Goal: Task Accomplishment & Management: Manage account settings

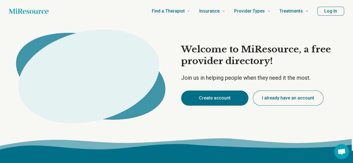
type textarea "*"
click at [215, 99] on button "Create account" at bounding box center [214, 98] width 67 height 15
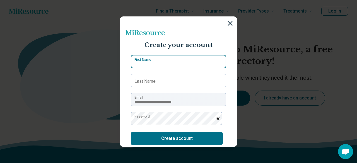
click at [186, 57] on input "First Name" at bounding box center [178, 61] width 95 height 13
type input "*****"
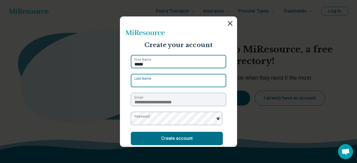
type input "*******"
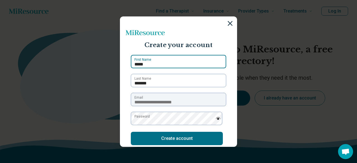
scroll to position [25, 0]
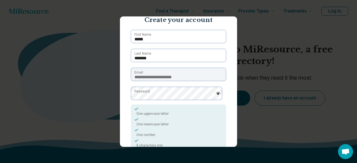
click at [216, 93] on img at bounding box center [218, 93] width 5 height 3
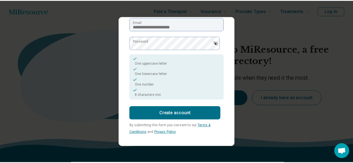
scroll to position [75, 0]
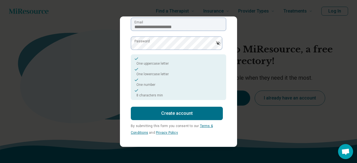
click at [180, 112] on button "Create account" at bounding box center [177, 113] width 92 height 13
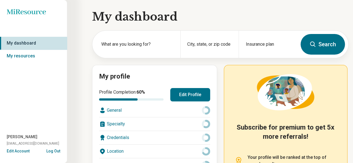
click at [192, 97] on button "Edit Profile" at bounding box center [190, 94] width 40 height 13
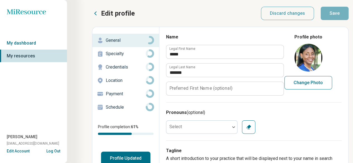
click at [201, 90] on label "Preferred First Name (optional)" at bounding box center [200, 88] width 63 height 4
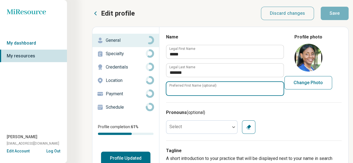
click at [201, 90] on input "Preferred First Name (optional)" at bounding box center [224, 88] width 117 height 13
click at [219, 90] on input "Preferred First Name (optional)" at bounding box center [224, 88] width 117 height 13
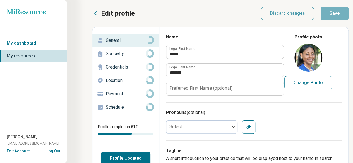
click at [264, 102] on div "Name ***** Legal First Name ******* Legal Last Name Preferred First Name (optio…" at bounding box center [254, 68] width 176 height 69
click at [228, 124] on div at bounding box center [198, 127] width 64 height 11
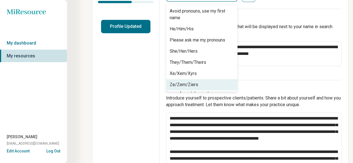
scroll to position [134, 0]
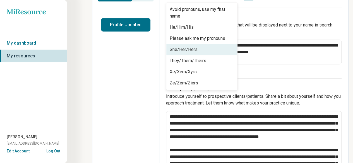
click at [216, 50] on div "She/Her/Hers" at bounding box center [201, 49] width 71 height 11
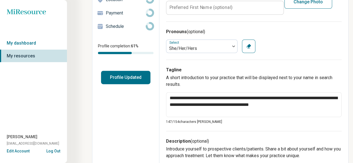
scroll to position [78, 0]
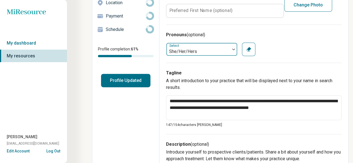
click at [221, 54] on div "She/Her/Hers" at bounding box center [198, 51] width 58 height 7
click at [247, 49] on icon "button" at bounding box center [249, 50] width 6 height 6
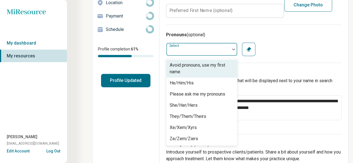
click at [214, 47] on div at bounding box center [198, 49] width 64 height 11
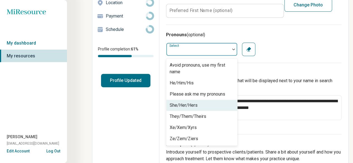
click at [203, 107] on div "She/Her/Hers" at bounding box center [201, 105] width 71 height 11
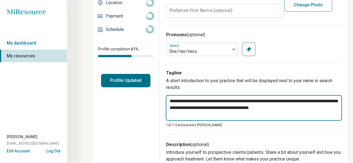
click at [309, 107] on textarea "**********" at bounding box center [254, 108] width 176 height 26
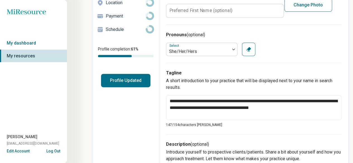
click at [323, 127] on p "147/ 154 characters [PERSON_NAME]" at bounding box center [254, 125] width 176 height 5
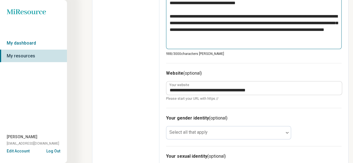
scroll to position [329, 0]
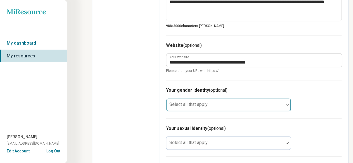
click at [283, 106] on div at bounding box center [224, 105] width 117 height 12
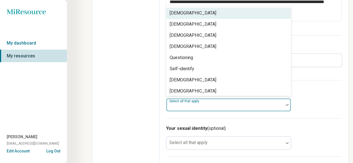
click at [307, 103] on div "Your gender identity (optional) 8 results available. Use Up and Down to choose …" at bounding box center [254, 99] width 176 height 38
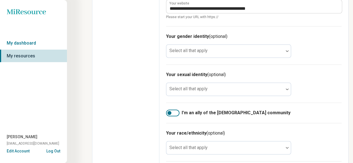
scroll to position [385, 0]
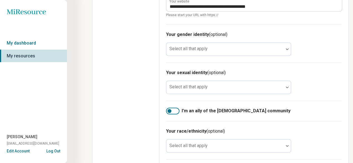
click at [176, 111] on div at bounding box center [172, 111] width 13 height 7
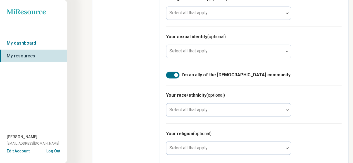
scroll to position [425, 0]
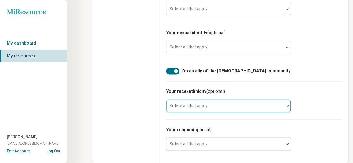
click at [286, 105] on img at bounding box center [287, 106] width 3 height 2
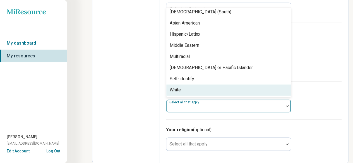
scroll to position [8, 0]
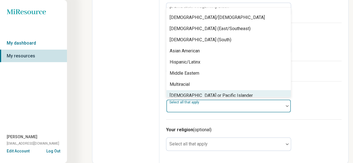
click at [309, 108] on div "Your race/ethnicity (optional) 11 results available. Use Up and Down to choose …" at bounding box center [254, 100] width 176 height 38
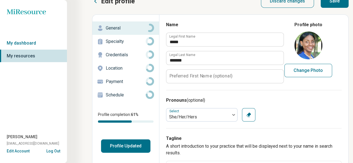
scroll to position [0, 0]
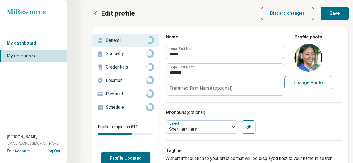
click at [117, 55] on p "Specialty" at bounding box center [126, 54] width 40 height 7
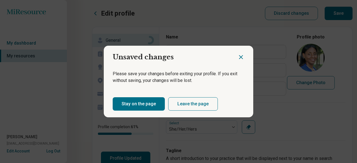
click at [241, 56] on icon "Close dialog" at bounding box center [241, 57] width 7 height 7
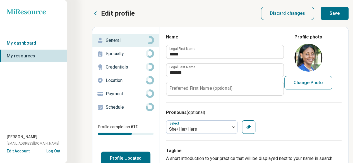
click at [340, 9] on button "Save" at bounding box center [335, 13] width 28 height 13
click at [115, 54] on p "Specialty" at bounding box center [126, 54] width 40 height 7
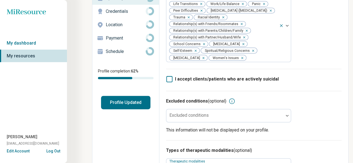
scroll to position [84, 0]
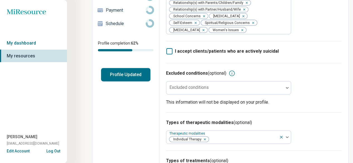
click at [269, 95] on div "Excluded conditions (optional) Excluded conditions This information will not be…" at bounding box center [254, 87] width 176 height 49
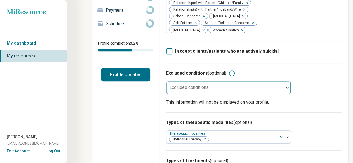
click at [270, 90] on div at bounding box center [225, 90] width 113 height 8
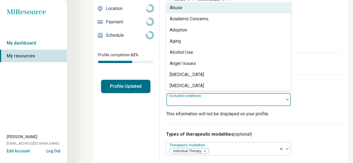
scroll to position [71, 0]
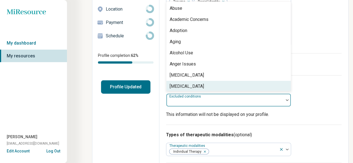
click at [284, 102] on div at bounding box center [287, 100] width 7 height 13
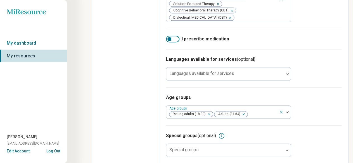
scroll to position [285, 0]
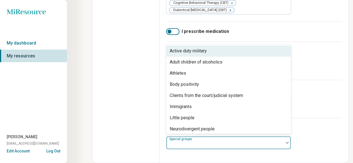
click at [285, 146] on div at bounding box center [287, 143] width 7 height 13
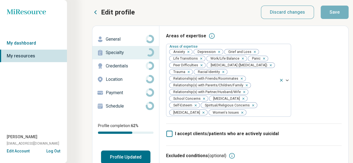
scroll to position [0, 0]
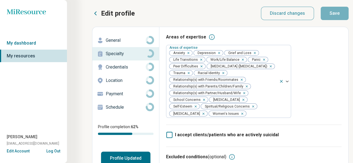
click at [119, 68] on p "Credentials" at bounding box center [126, 67] width 40 height 7
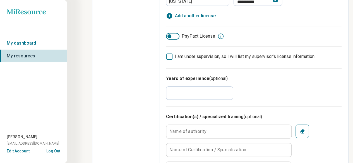
scroll to position [168, 0]
drag, startPoint x: 180, startPoint y: 93, endPoint x: 166, endPoint y: 96, distance: 14.0
click at [167, 94] on input "**" at bounding box center [199, 92] width 67 height 13
type textarea "*"
click at [283, 110] on div "Certification(s) / specialized training (optional) Name of authority Name of Ce…" at bounding box center [254, 159] width 176 height 107
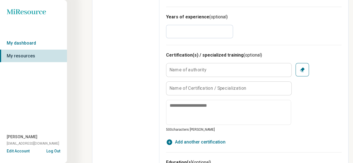
scroll to position [223, 0]
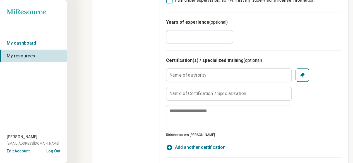
drag, startPoint x: 176, startPoint y: 36, endPoint x: 170, endPoint y: 36, distance: 5.9
click at [170, 36] on input "*" at bounding box center [199, 36] width 67 height 13
type input "*"
click at [265, 34] on div "Years of experience (optional) *" at bounding box center [254, 31] width 176 height 38
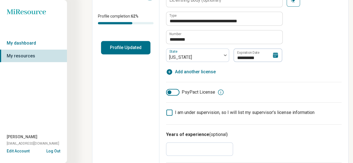
scroll to position [7, 0]
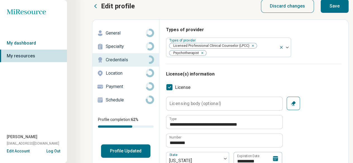
click at [323, 5] on button "Save" at bounding box center [335, 5] width 28 height 13
type textarea "*"
click at [121, 72] on p "Location" at bounding box center [126, 73] width 40 height 7
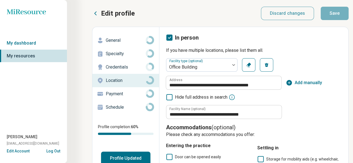
click at [119, 93] on p "Payment" at bounding box center [126, 94] width 40 height 7
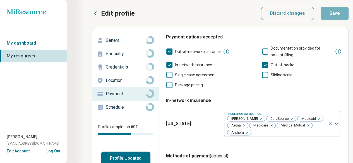
click at [116, 105] on p "Schedule" at bounding box center [126, 107] width 40 height 7
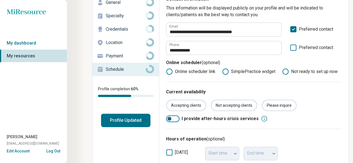
scroll to position [56, 0]
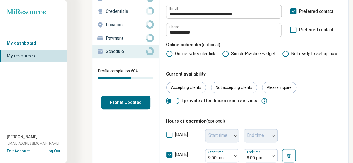
click at [135, 104] on button "Profile Updated" at bounding box center [125, 102] width 49 height 13
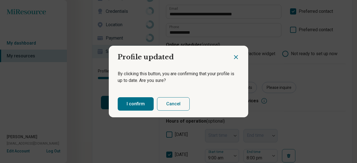
click at [143, 99] on button "I confirm" at bounding box center [136, 103] width 36 height 13
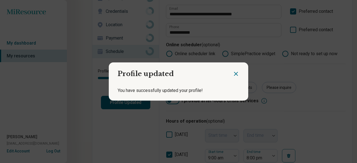
click at [235, 74] on icon "Close dialog" at bounding box center [236, 73] width 3 height 3
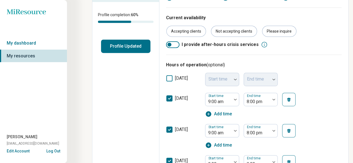
scroll to position [112, 0]
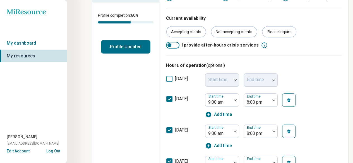
click at [50, 149] on button "Log Out" at bounding box center [53, 151] width 14 height 4
